Goal: Find specific page/section: Find specific page/section

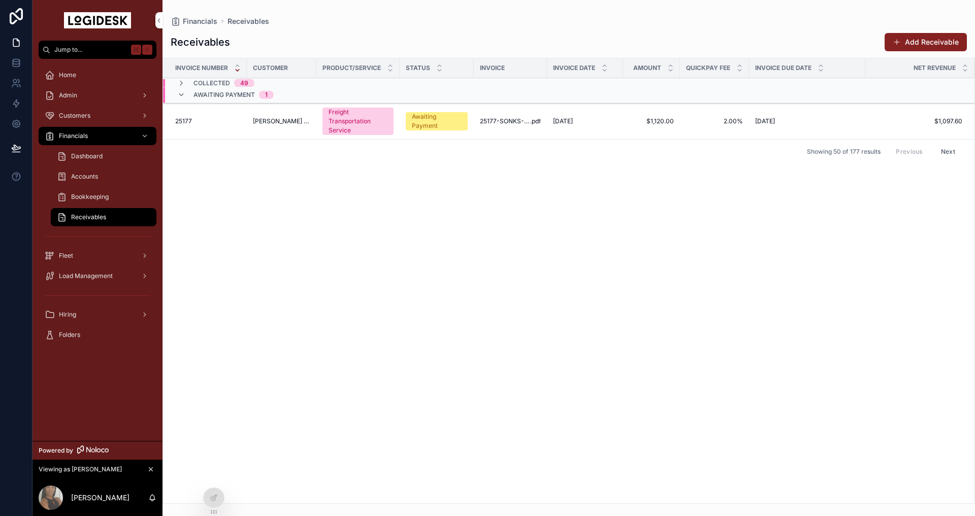
click at [444, 206] on div "Invoice Number Customer Product/Service Status Invoice Invoice Date Amount Quic…" at bounding box center [568, 280] width 811 height 445
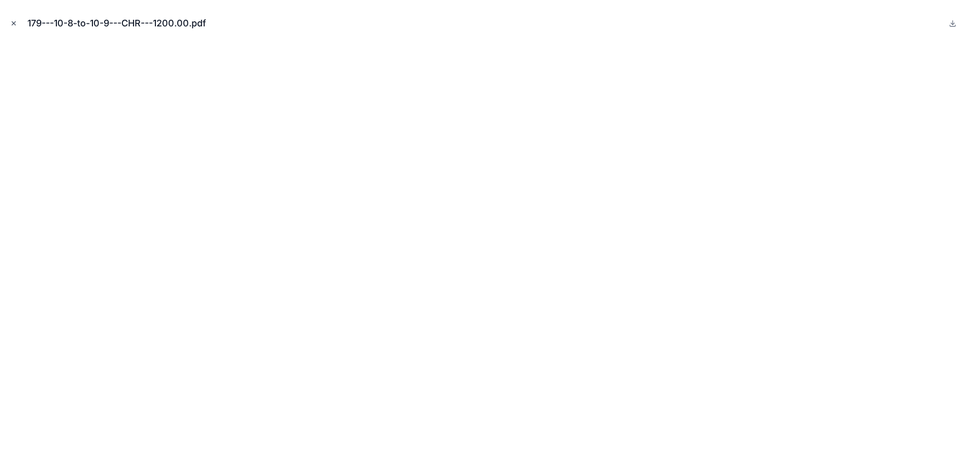
click at [13, 23] on icon "Close modal" at bounding box center [14, 24] width 4 height 4
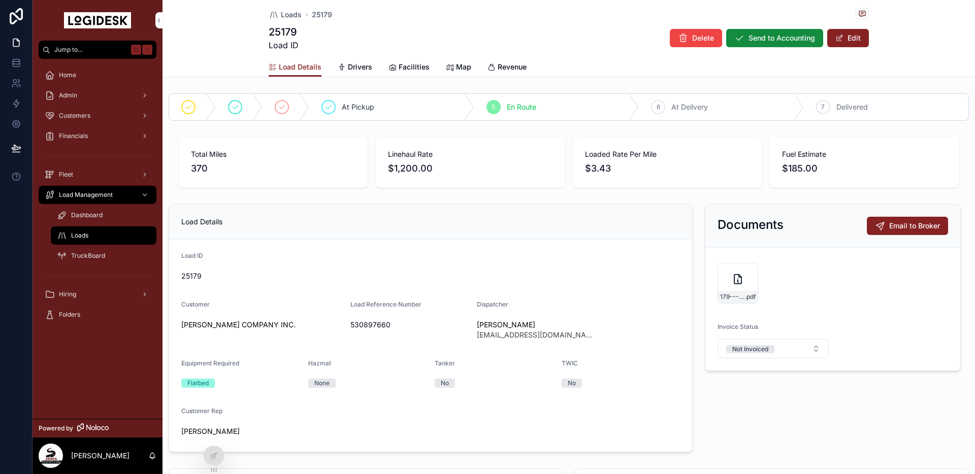
click at [80, 234] on span "Loads" at bounding box center [79, 235] width 17 height 8
